Goal: Task Accomplishment & Management: Use online tool/utility

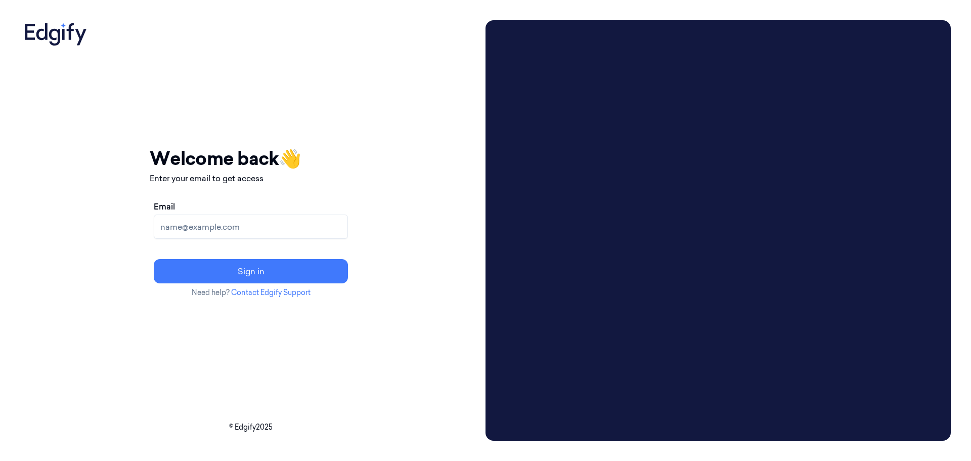
click at [261, 237] on input "Email" at bounding box center [251, 226] width 194 height 24
type input "jbarker@telaid.com"
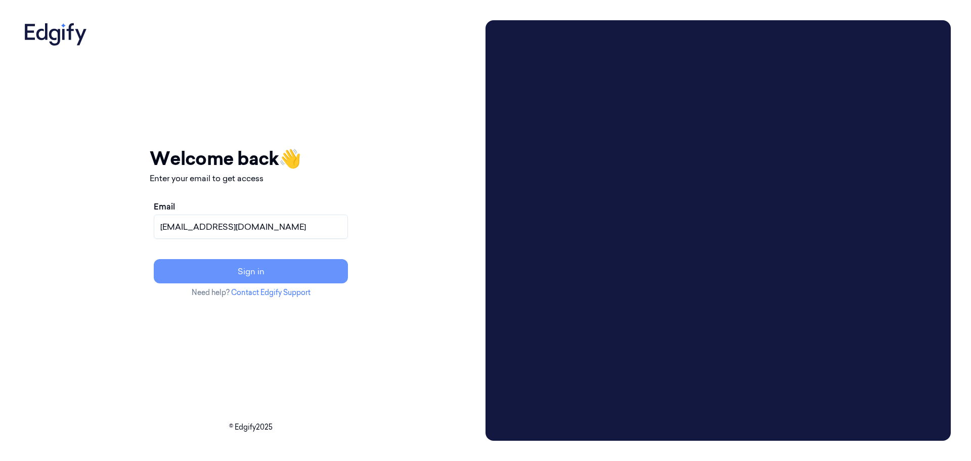
click at [285, 277] on button "Sign in" at bounding box center [251, 271] width 194 height 24
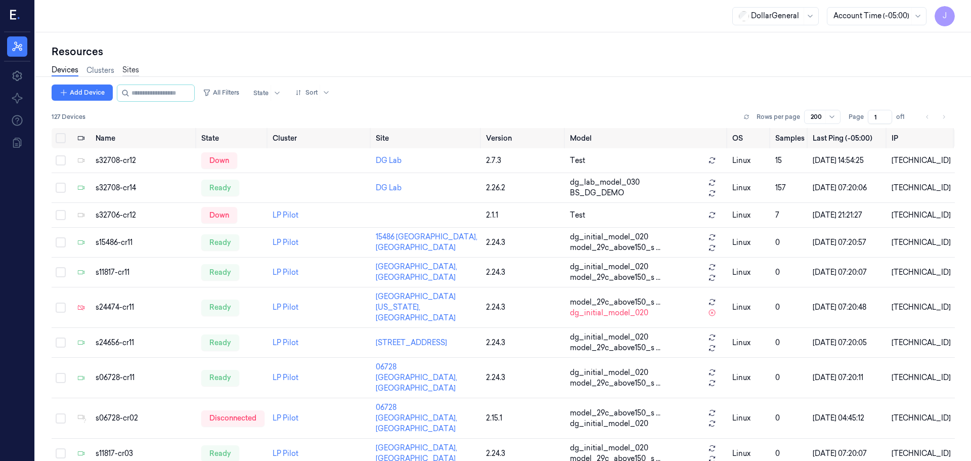
click at [127, 74] on link "Sites" at bounding box center [130, 71] width 17 height 12
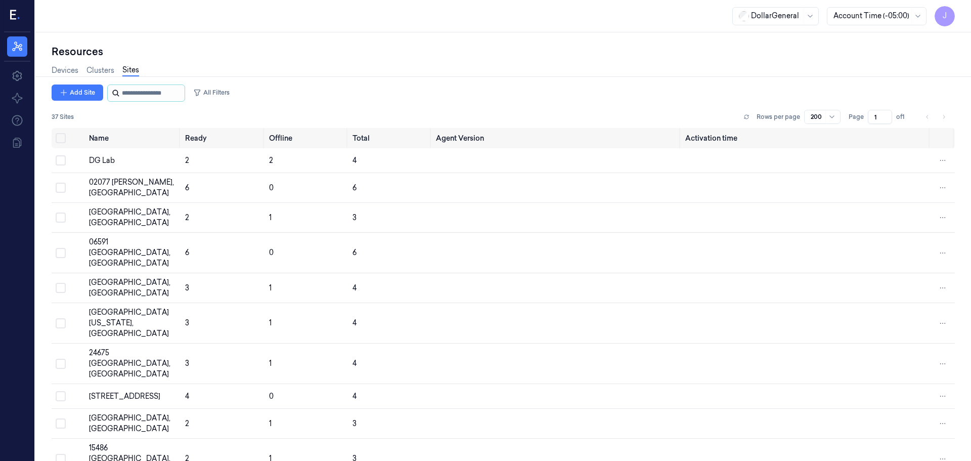
click at [130, 99] on input "string" at bounding box center [152, 93] width 61 height 16
type input "*****"
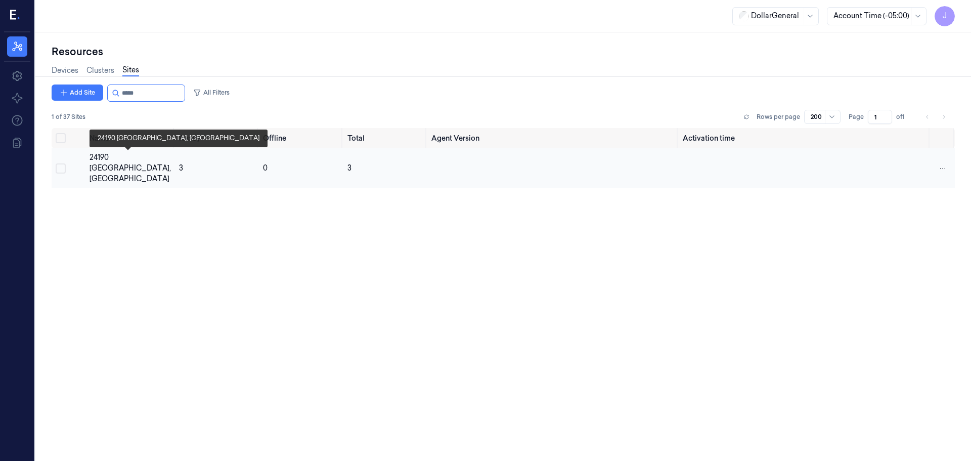
click at [95, 153] on div "24190 [GEOGRAPHIC_DATA], [GEOGRAPHIC_DATA]" at bounding box center [129, 168] width 81 height 32
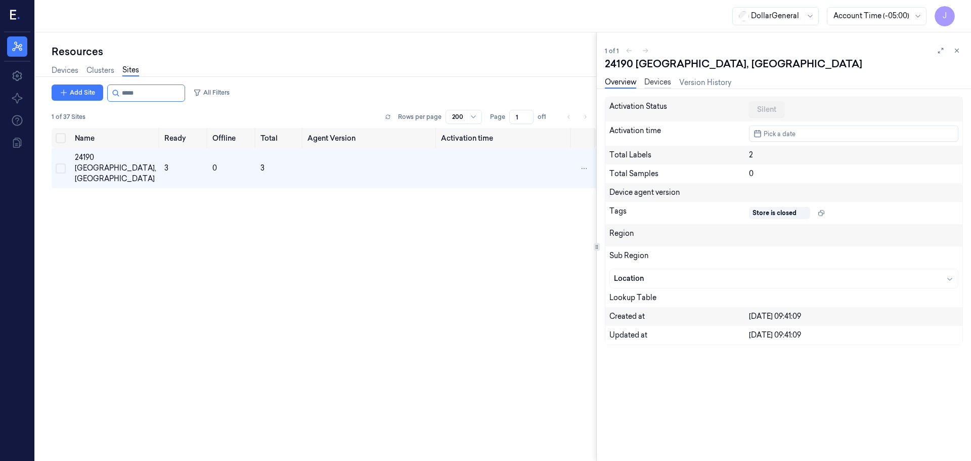
click at [666, 85] on link "Devices" at bounding box center [657, 83] width 27 height 12
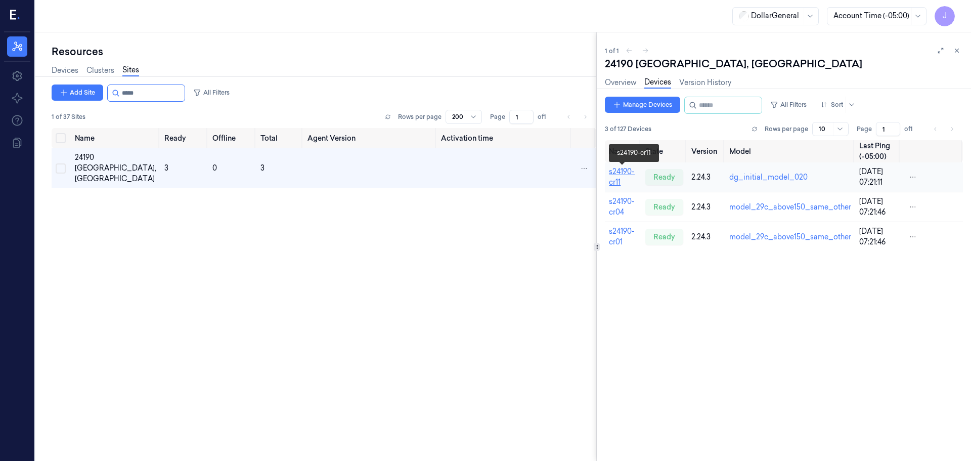
click at [610, 178] on link "s24190-cr11" at bounding box center [622, 177] width 26 height 20
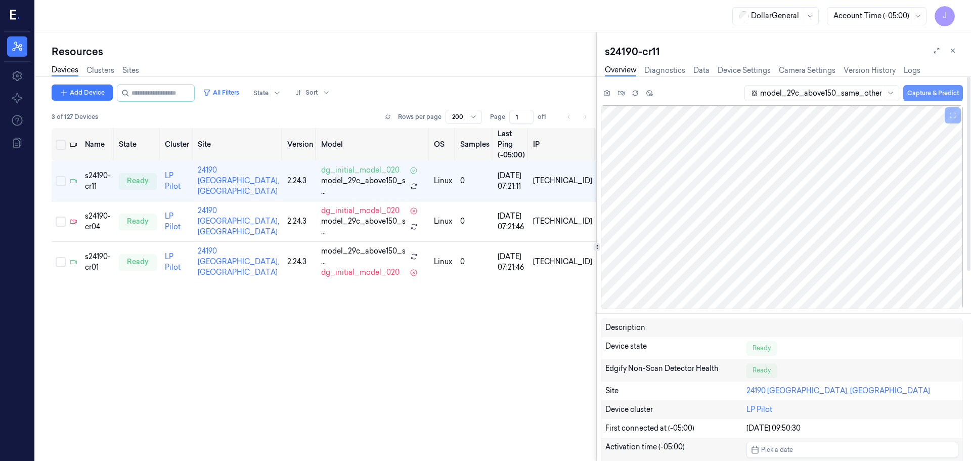
click at [939, 94] on button "Capture & Predict" at bounding box center [933, 93] width 60 height 16
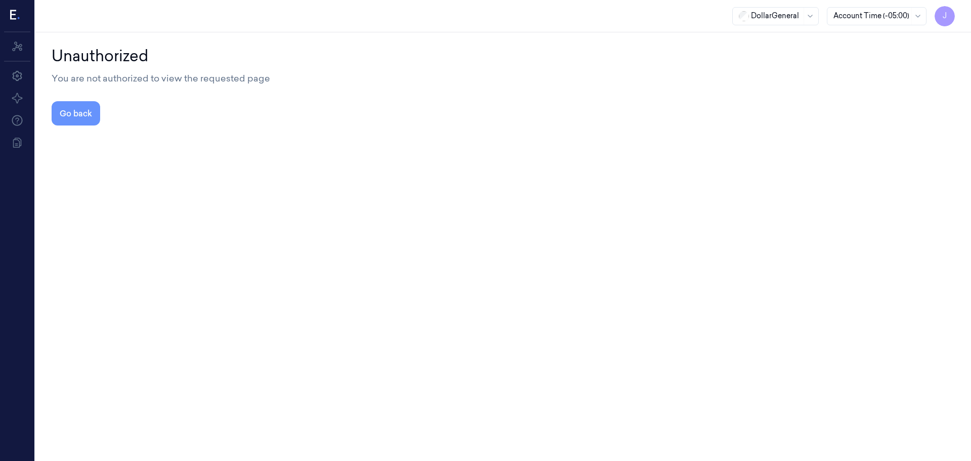
click at [69, 122] on button "Go back" at bounding box center [76, 113] width 49 height 24
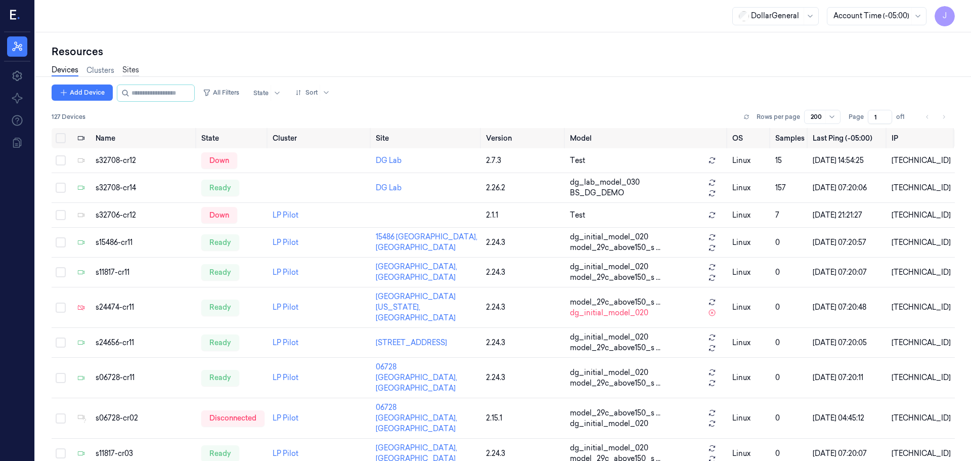
click at [133, 74] on link "Sites" at bounding box center [130, 71] width 17 height 12
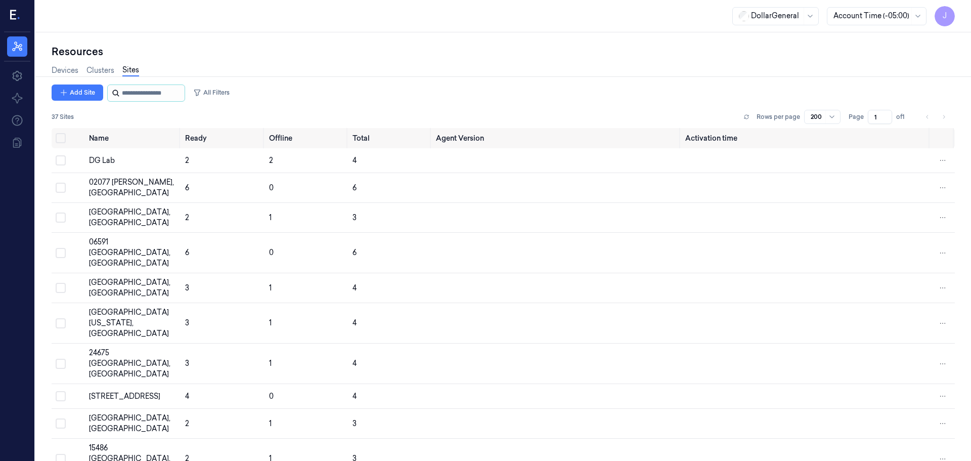
click at [136, 93] on input "string" at bounding box center [152, 93] width 61 height 16
type input "*****"
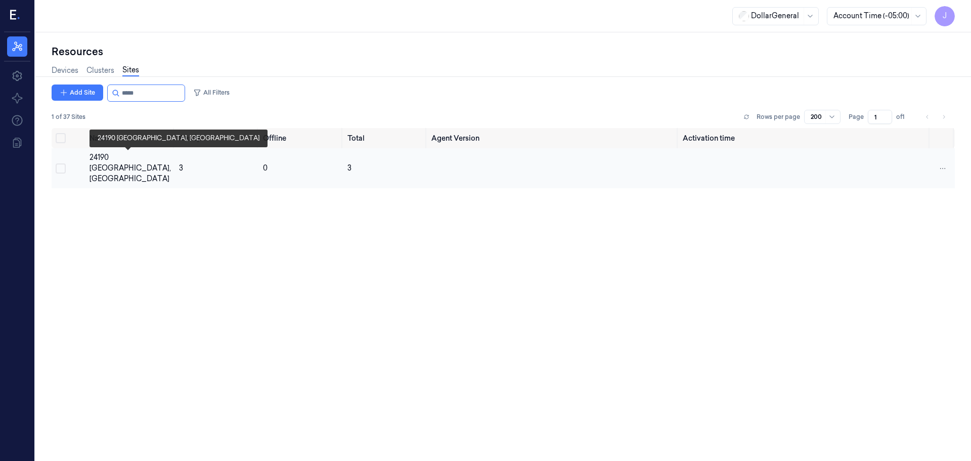
click at [101, 154] on div "24190 [GEOGRAPHIC_DATA], [GEOGRAPHIC_DATA]" at bounding box center [129, 168] width 81 height 32
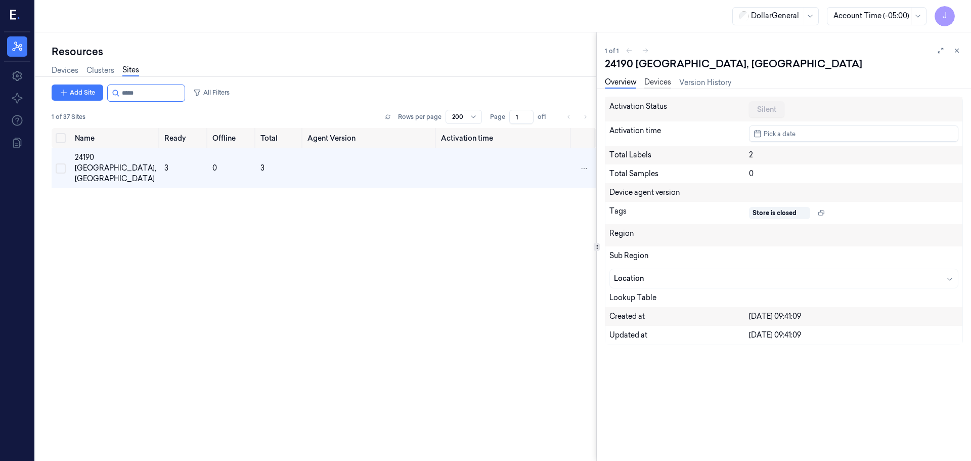
click at [657, 84] on link "Devices" at bounding box center [657, 83] width 27 height 12
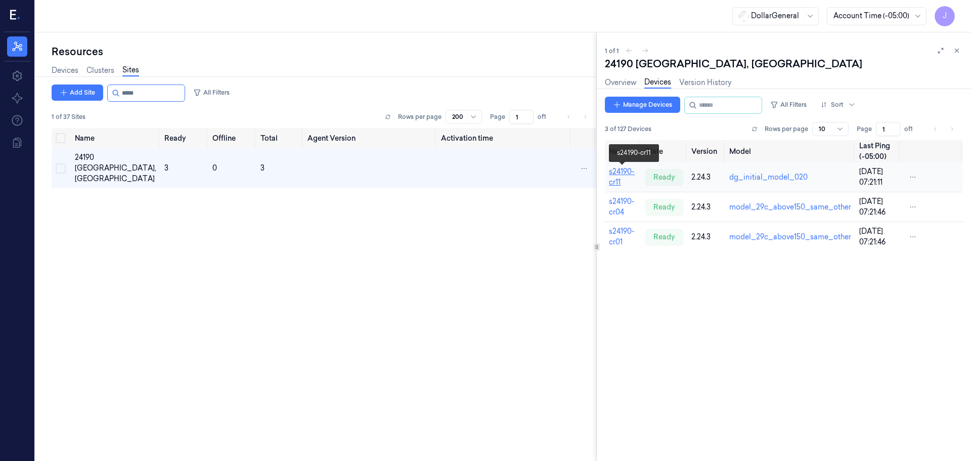
click at [613, 180] on link "s24190-cr11" at bounding box center [622, 177] width 26 height 20
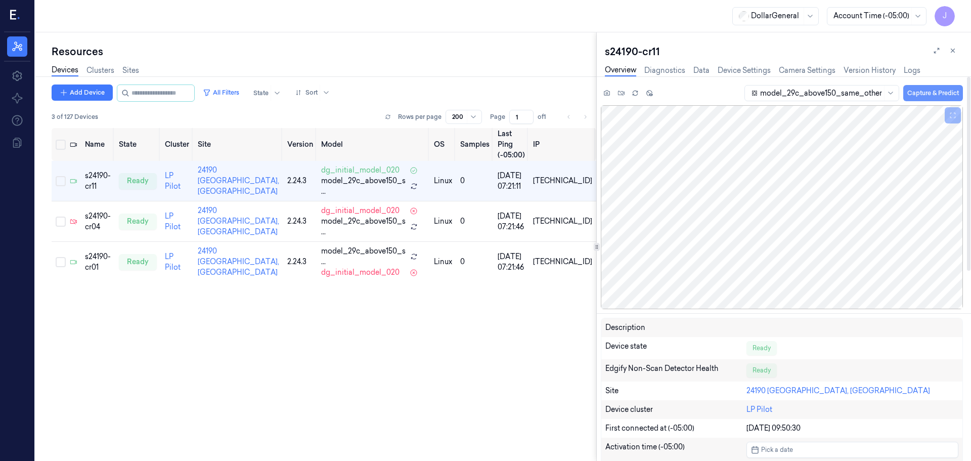
click at [929, 94] on button "Capture & Predict" at bounding box center [933, 93] width 60 height 16
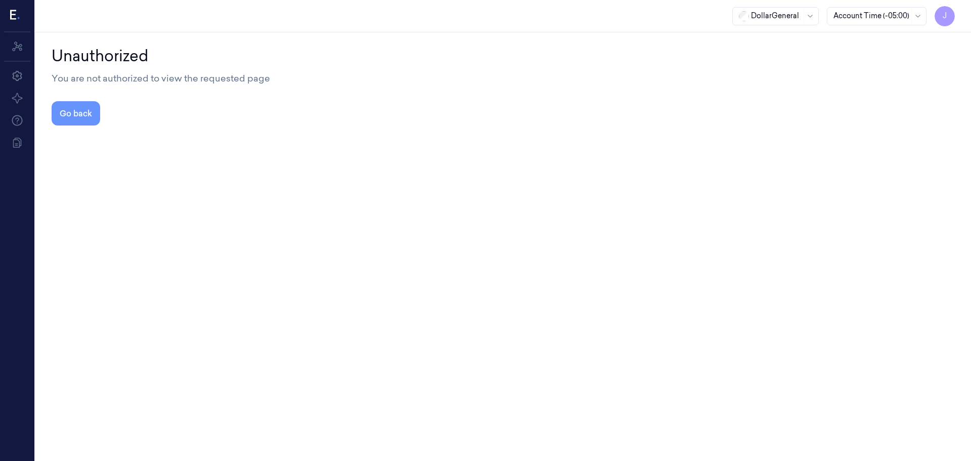
click at [59, 115] on button "Go back" at bounding box center [76, 113] width 49 height 24
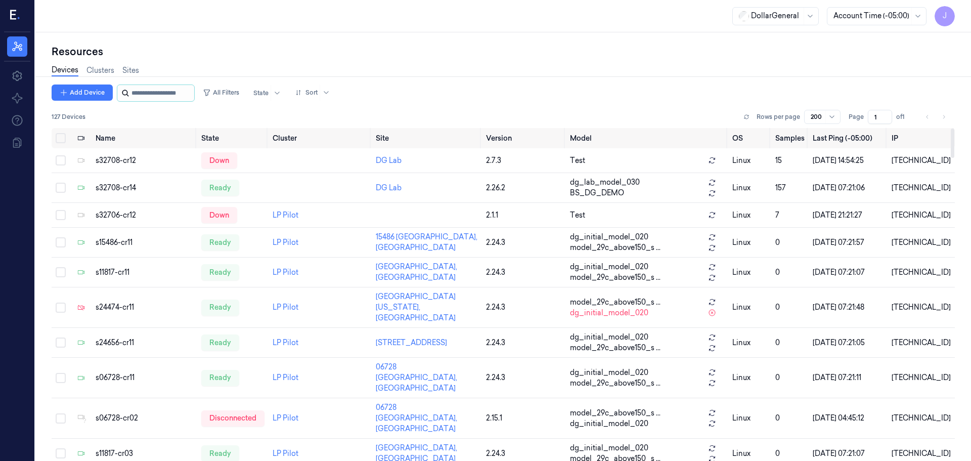
click at [139, 97] on input "string" at bounding box center [161, 93] width 61 height 16
type input "*****"
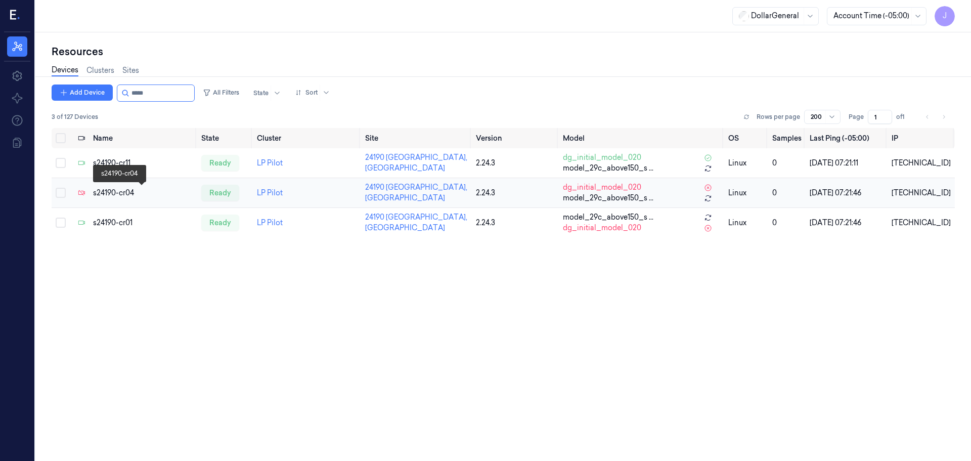
click at [120, 193] on div "s24190-cr04" at bounding box center [143, 193] width 100 height 11
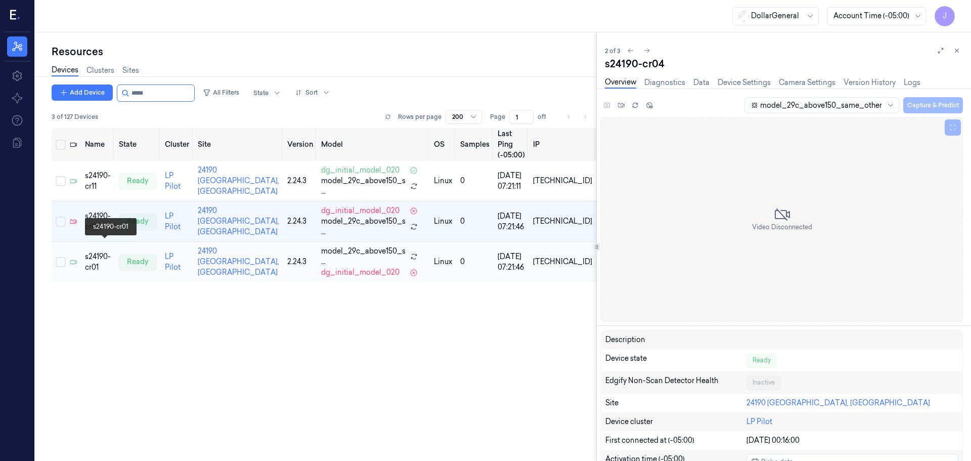
click at [93, 253] on div "s24190-cr01" at bounding box center [98, 261] width 26 height 21
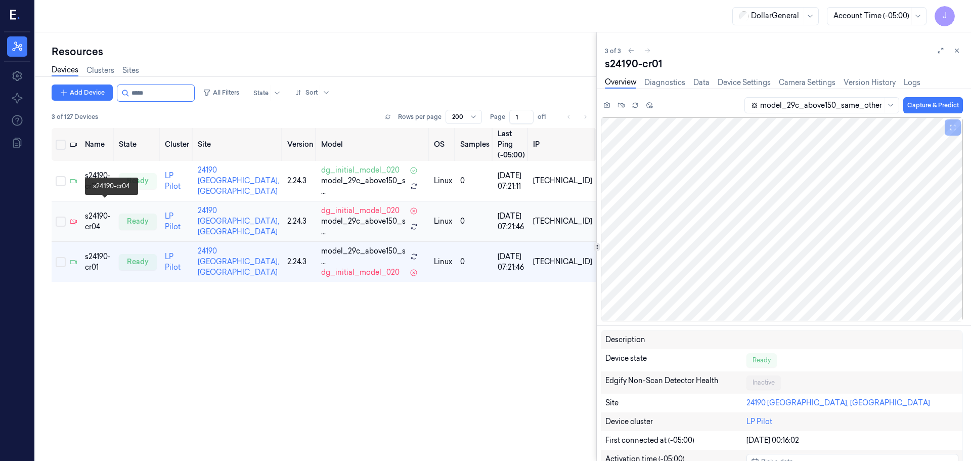
click at [95, 211] on div "s24190-cr04" at bounding box center [98, 221] width 26 height 21
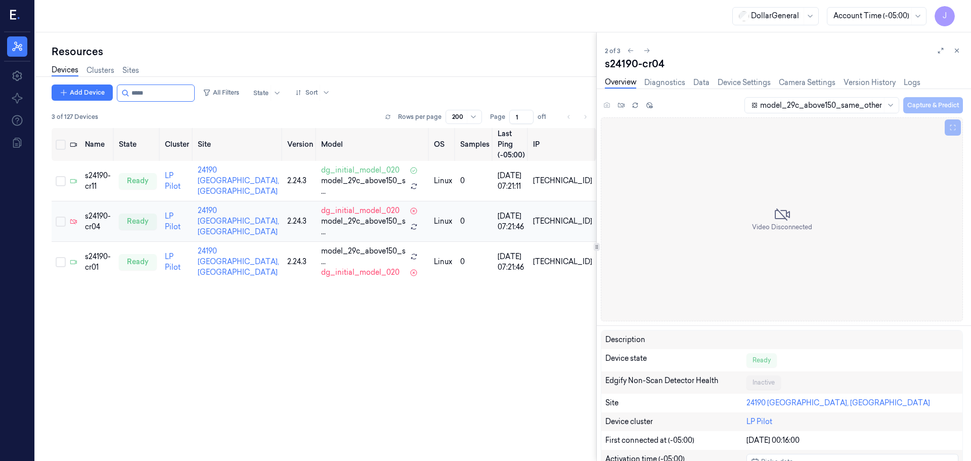
click at [96, 211] on div "s24190-cr04" at bounding box center [98, 221] width 26 height 21
click at [94, 211] on div "s24190-cr04" at bounding box center [98, 221] width 26 height 21
click at [93, 170] on div "s24190-cr11" at bounding box center [98, 180] width 26 height 21
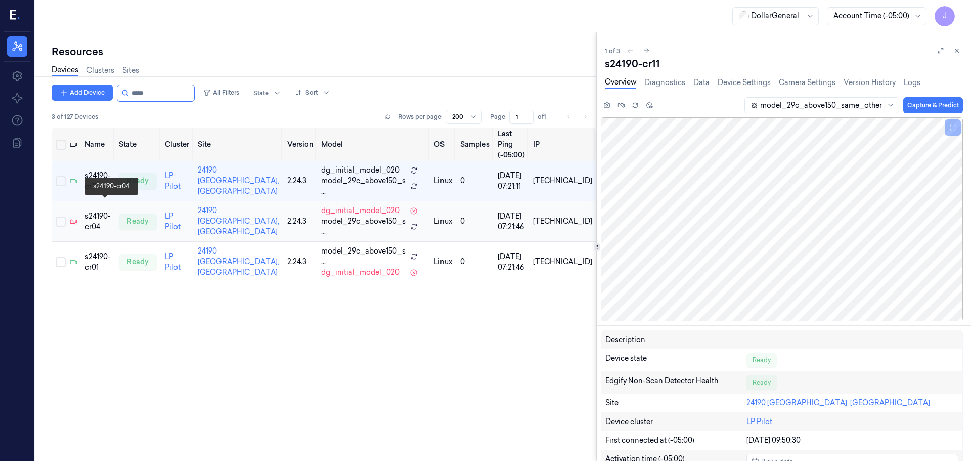
click at [99, 211] on div "s24190-cr04" at bounding box center [98, 221] width 26 height 21
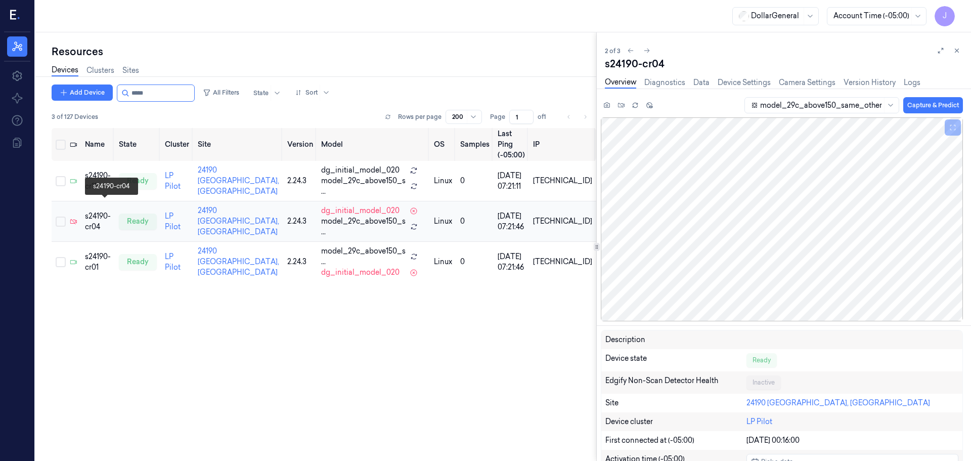
click at [99, 211] on div "s24190-cr04" at bounding box center [98, 221] width 26 height 21
click at [918, 105] on button "Capture & Predict" at bounding box center [933, 105] width 60 height 16
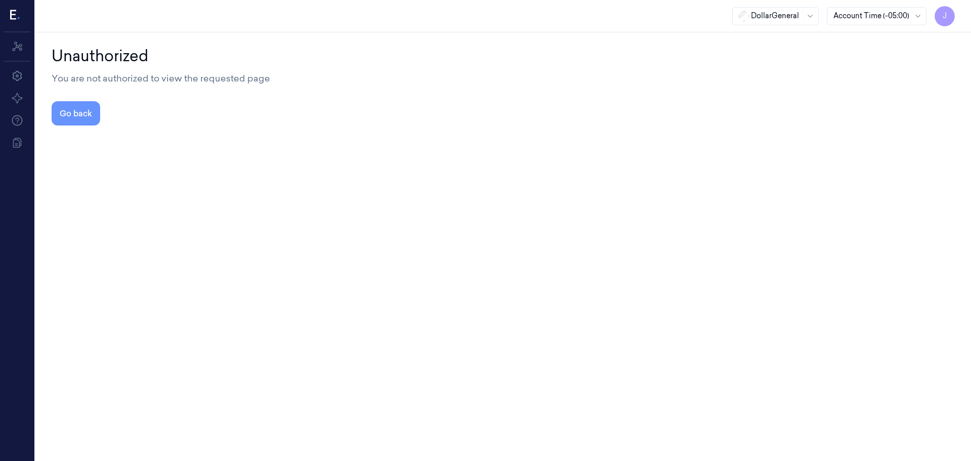
click at [80, 117] on button "Go back" at bounding box center [76, 113] width 49 height 24
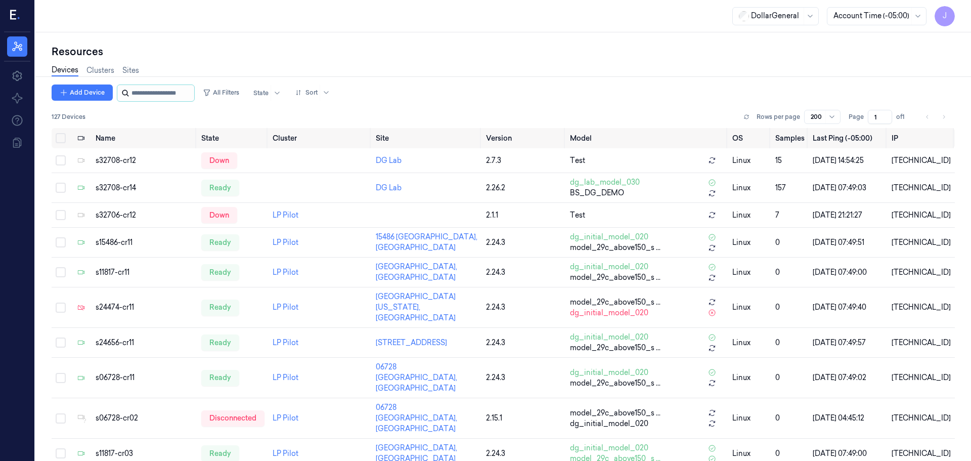
click at [177, 98] on input "string" at bounding box center [161, 93] width 61 height 16
type input "*****"
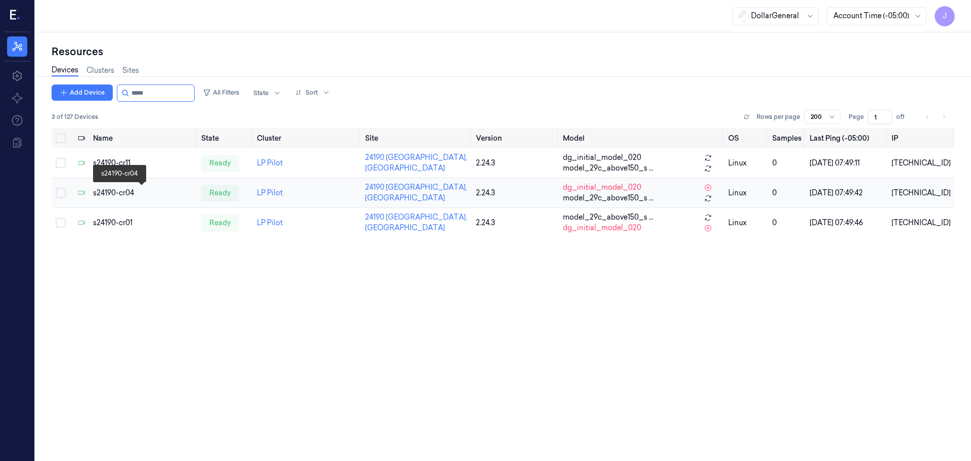
click at [114, 190] on div "s24190-cr04" at bounding box center [143, 193] width 100 height 11
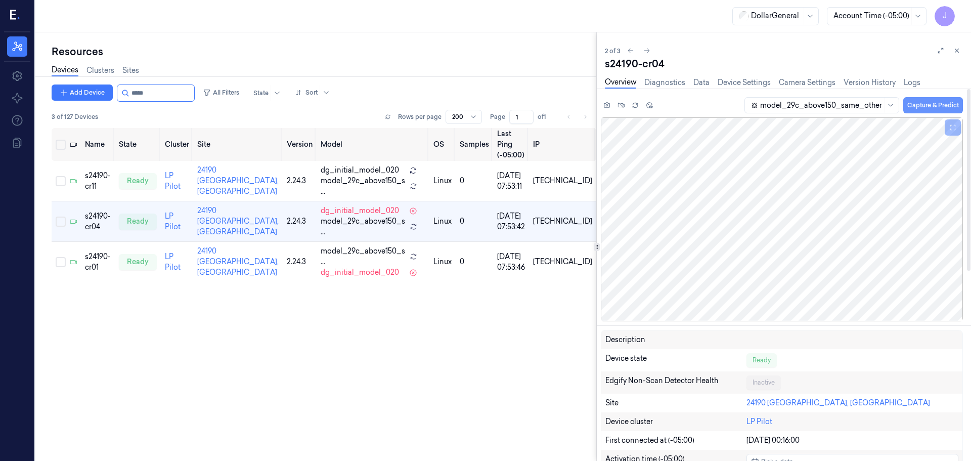
click at [919, 100] on button "Capture & Predict" at bounding box center [933, 105] width 60 height 16
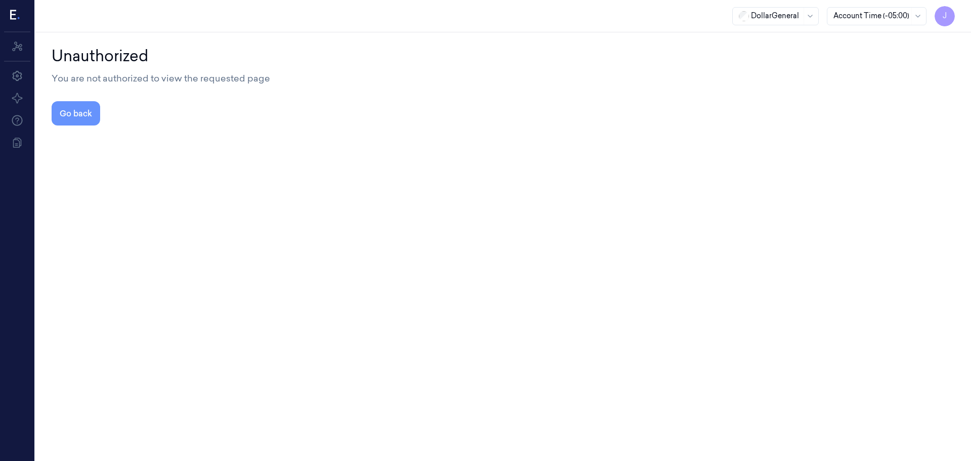
click at [70, 104] on button "Go back" at bounding box center [76, 113] width 49 height 24
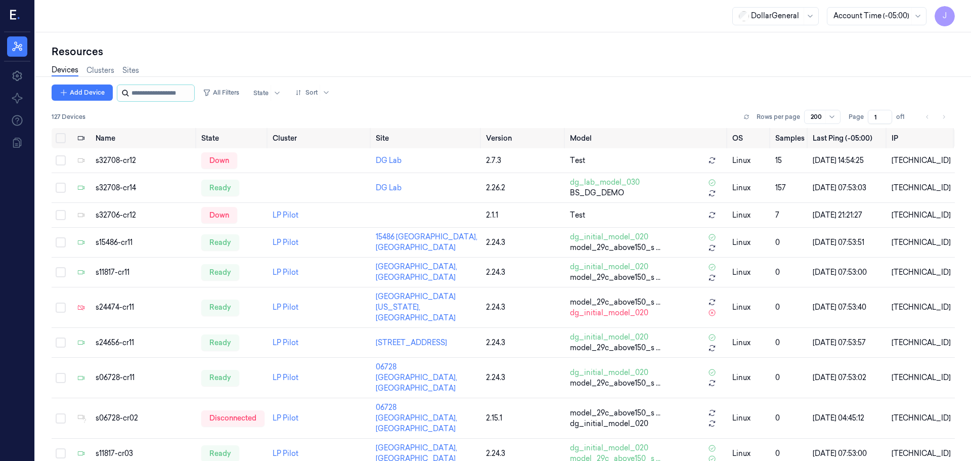
click at [143, 94] on input "string" at bounding box center [161, 93] width 61 height 16
type input "*****"
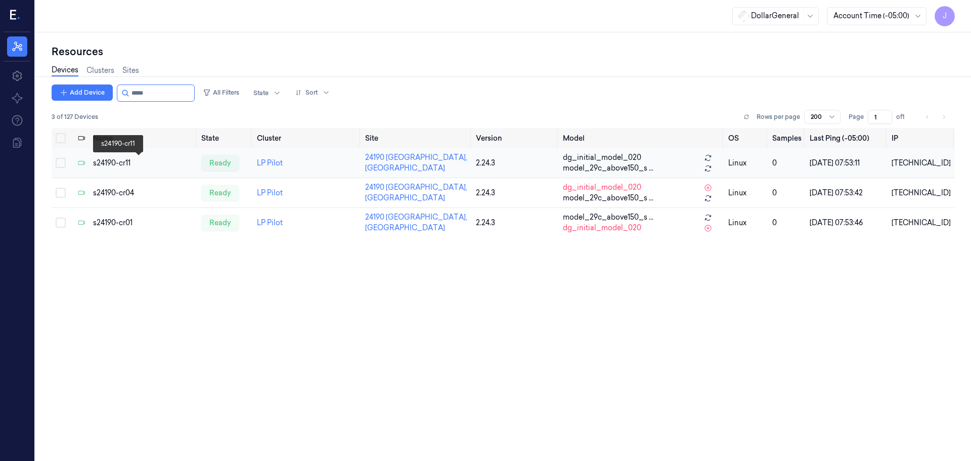
click at [112, 165] on div "s24190-cr11" at bounding box center [143, 163] width 100 height 11
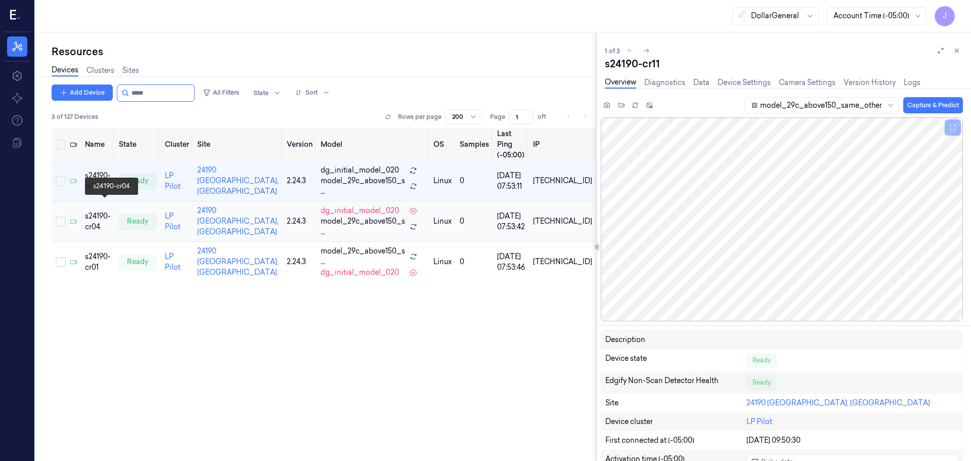
click at [103, 211] on div "s24190-cr04" at bounding box center [98, 221] width 26 height 21
click at [108, 170] on div "s24190-cr11" at bounding box center [98, 180] width 26 height 21
click at [95, 251] on div "s24190-cr01" at bounding box center [98, 261] width 26 height 21
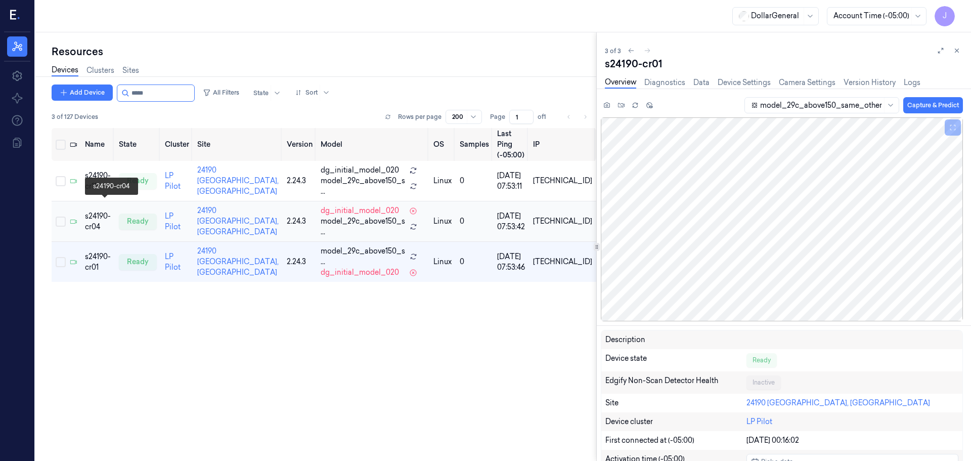
click at [99, 211] on div "s24190-cr04" at bounding box center [98, 221] width 26 height 21
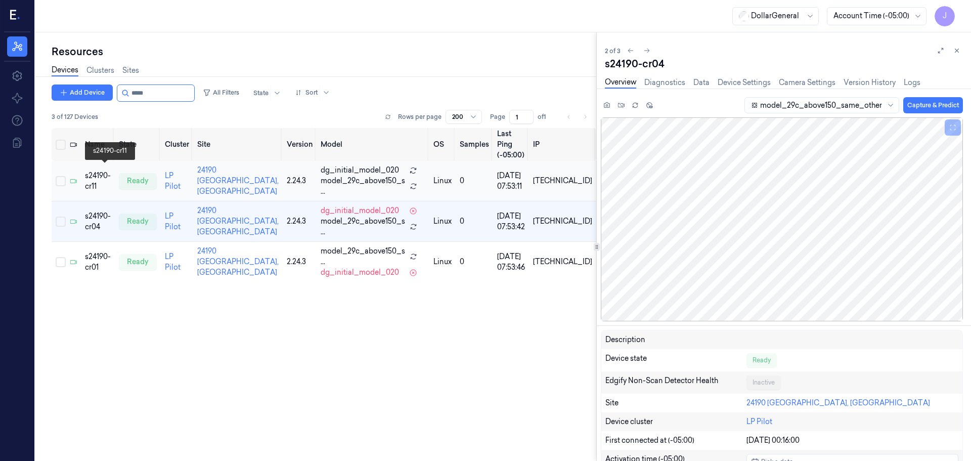
click at [87, 172] on div "s24190-cr11" at bounding box center [98, 180] width 26 height 21
click at [96, 211] on div "s24190-cr04" at bounding box center [98, 221] width 26 height 21
click at [110, 170] on div "s24190-cr11" at bounding box center [98, 180] width 26 height 21
click at [95, 215] on div "s24190-cr04" at bounding box center [98, 221] width 26 height 21
click at [98, 211] on div "s24190-cr04" at bounding box center [98, 221] width 26 height 21
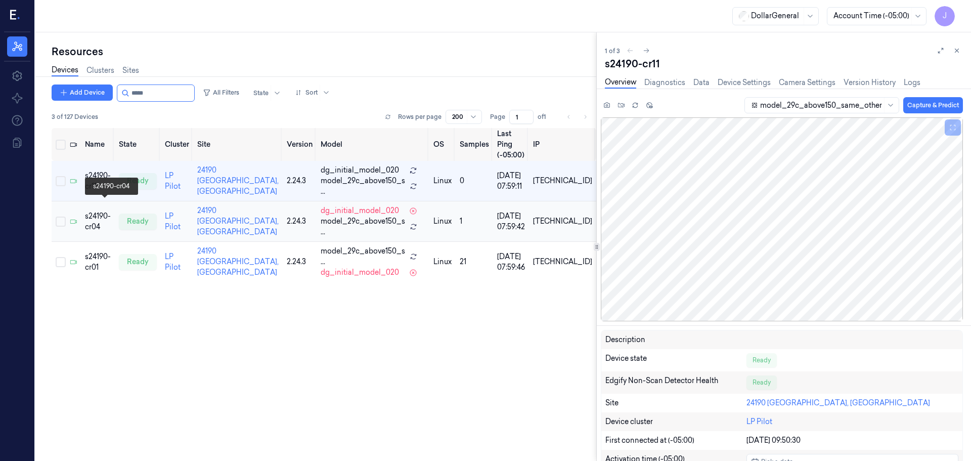
click at [96, 211] on div "s24190-cr04" at bounding box center [98, 221] width 26 height 21
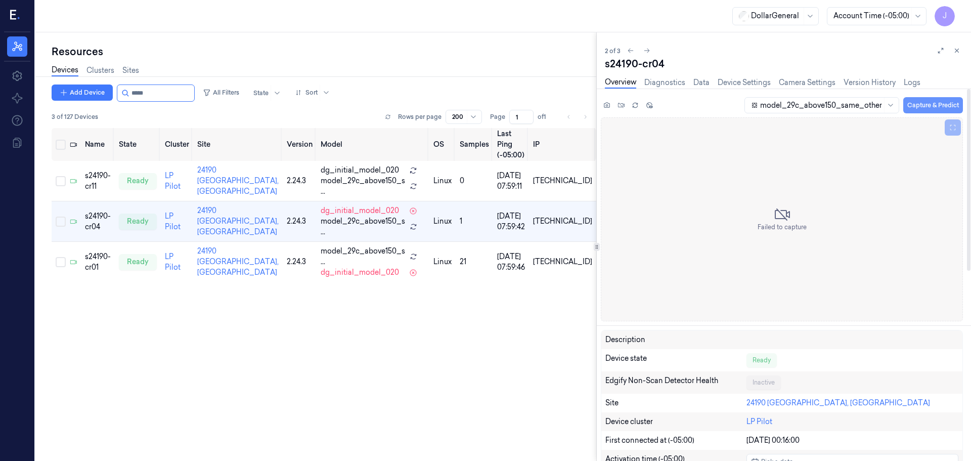
click at [921, 101] on button "Capture & Predict" at bounding box center [933, 105] width 60 height 16
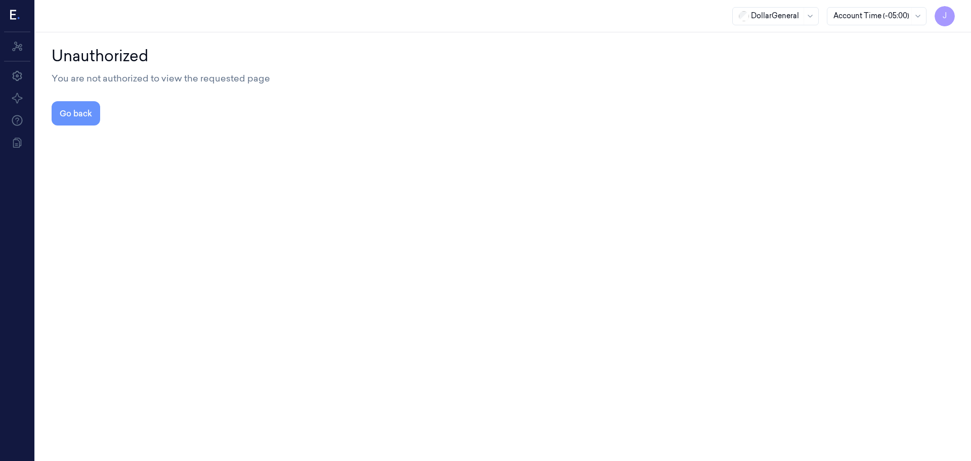
click at [56, 117] on button "Go back" at bounding box center [76, 113] width 49 height 24
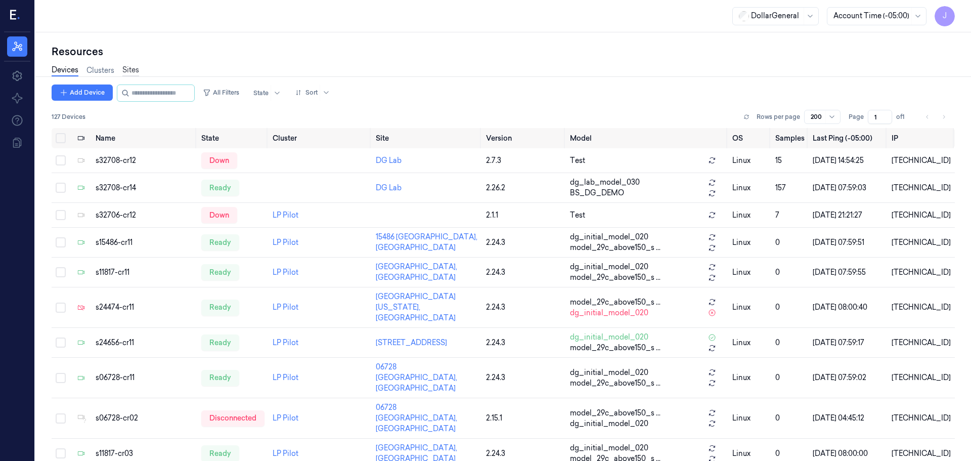
click at [132, 72] on link "Sites" at bounding box center [130, 71] width 17 height 12
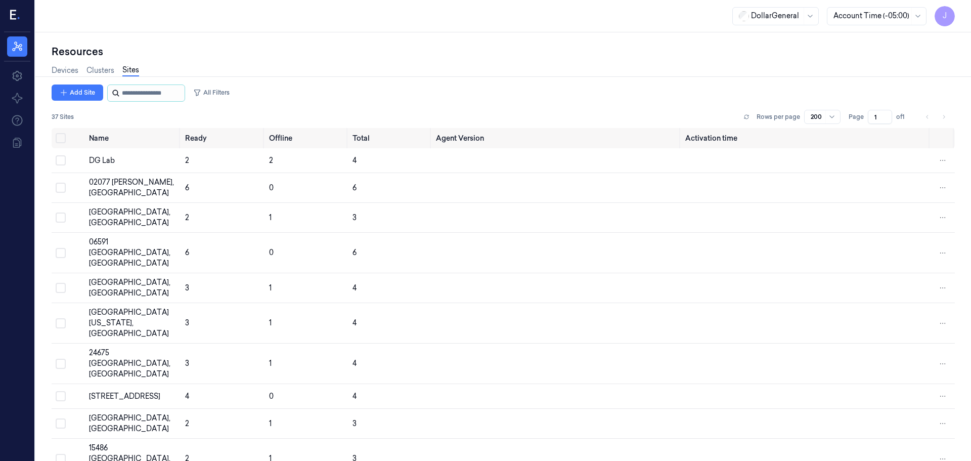
click at [139, 89] on input "string" at bounding box center [152, 93] width 61 height 16
type input "*****"
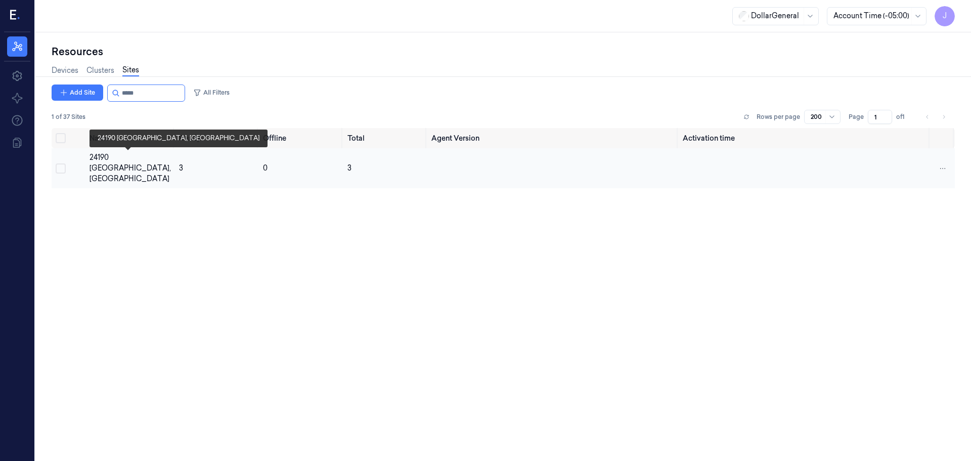
click at [119, 166] on div "24190 [GEOGRAPHIC_DATA], [GEOGRAPHIC_DATA]" at bounding box center [129, 168] width 81 height 32
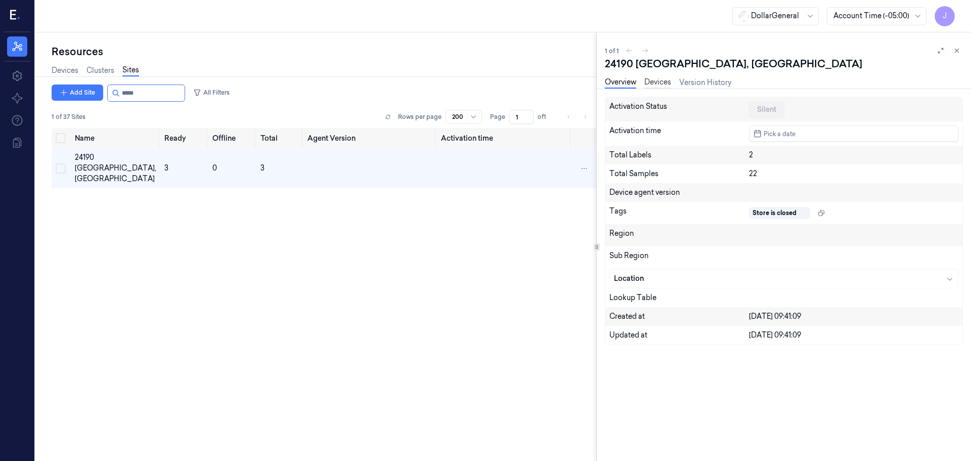
click at [663, 80] on link "Devices" at bounding box center [657, 83] width 27 height 12
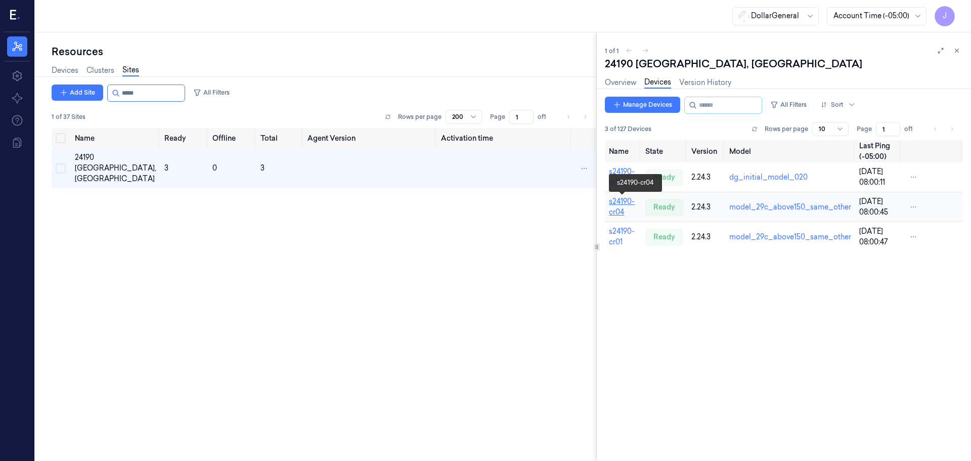
click at [623, 202] on link "s24190-cr04" at bounding box center [622, 207] width 26 height 20
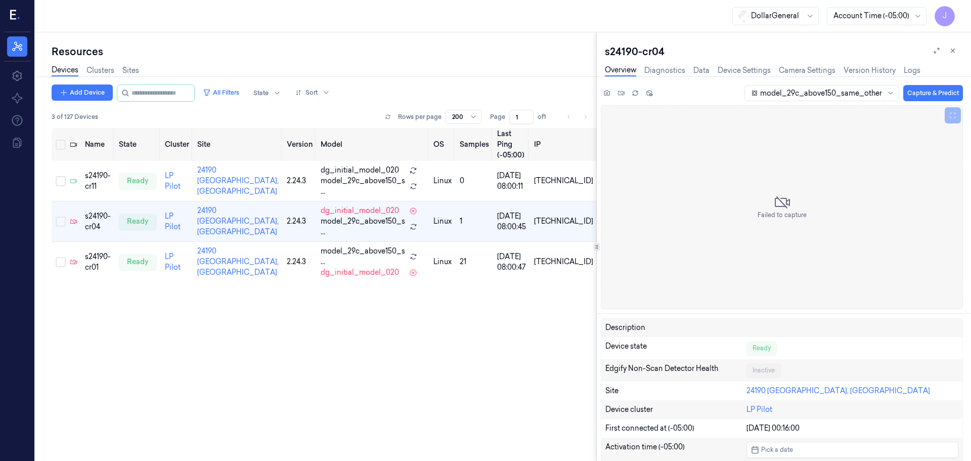
click at [120, 73] on div "Devices Clusters Sites" at bounding box center [95, 71] width 87 height 12
click at [133, 74] on link "Sites" at bounding box center [130, 71] width 17 height 12
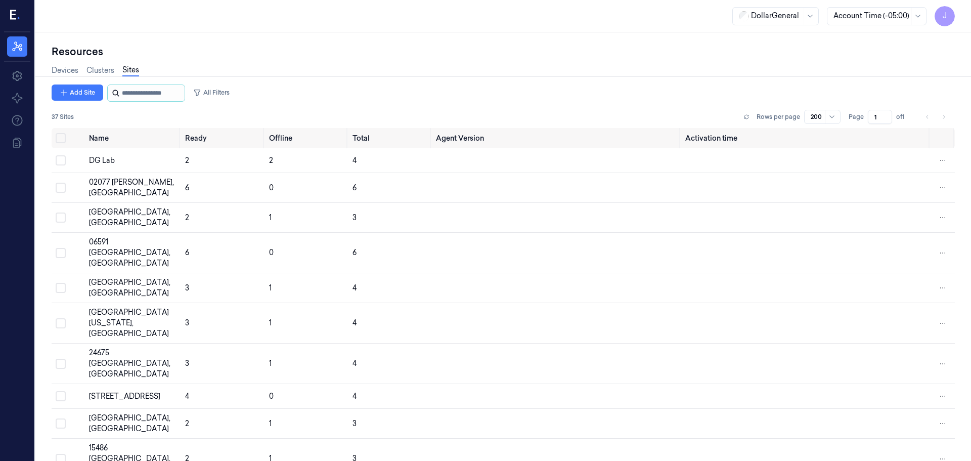
click at [145, 98] on input "string" at bounding box center [152, 93] width 61 height 16
type input "*****"
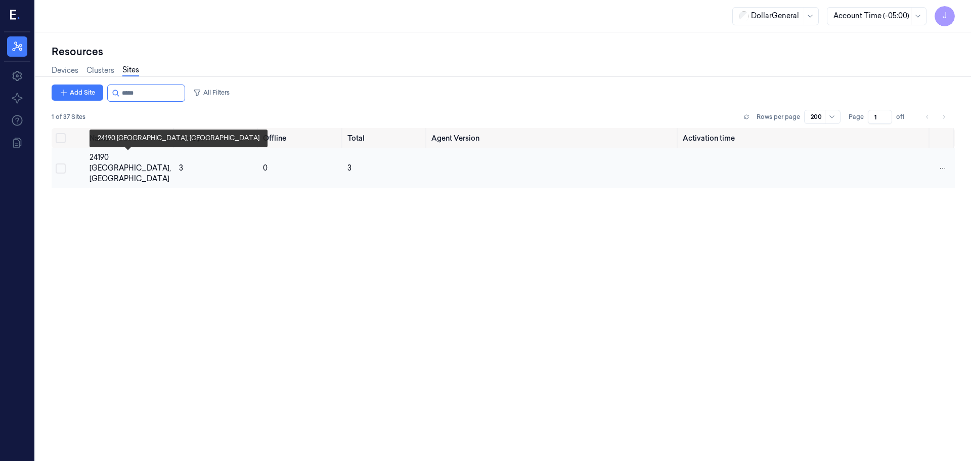
click at [116, 151] on td "24190 [GEOGRAPHIC_DATA], [GEOGRAPHIC_DATA]" at bounding box center [129, 168] width 89 height 40
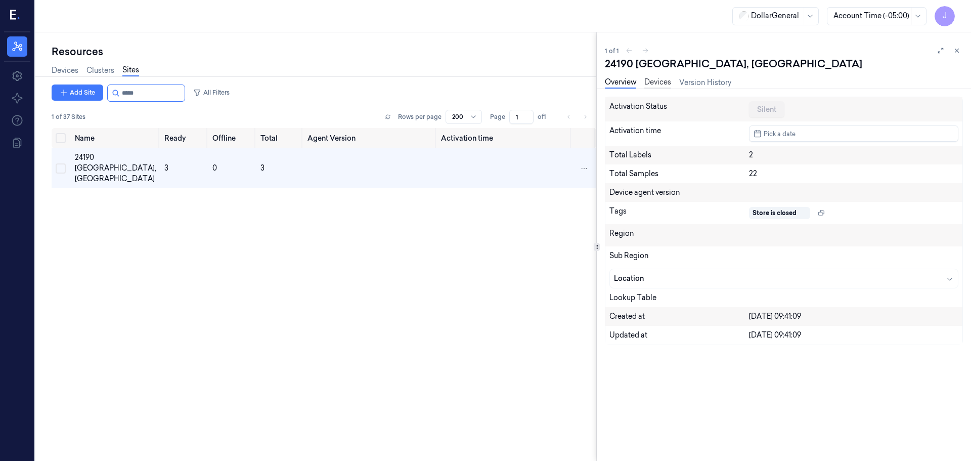
click at [647, 81] on link "Devices" at bounding box center [657, 83] width 27 height 12
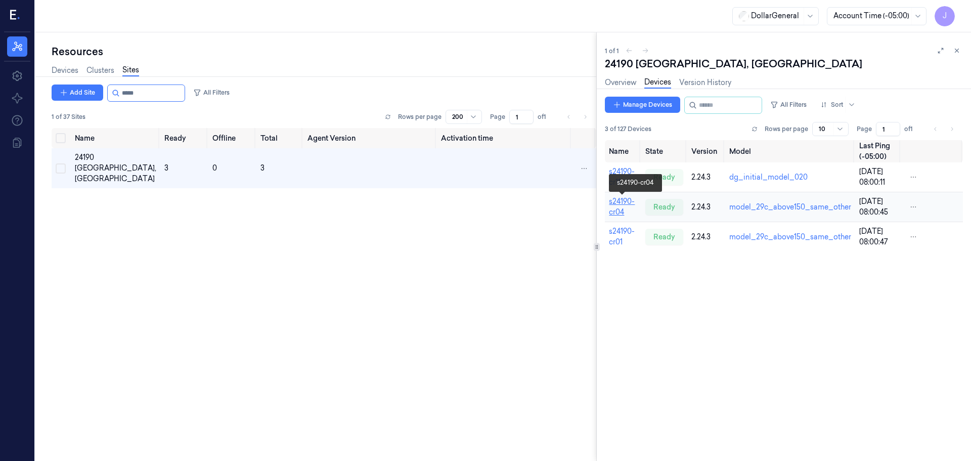
click at [619, 212] on link "s24190-cr04" at bounding box center [622, 207] width 26 height 20
